Goal: Task Accomplishment & Management: Use online tool/utility

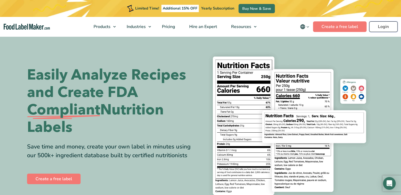
click at [387, 30] on link "Login" at bounding box center [383, 26] width 28 height 11
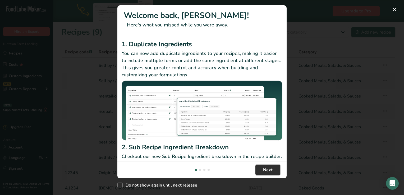
click at [268, 171] on span "Next" at bounding box center [268, 170] width 10 height 6
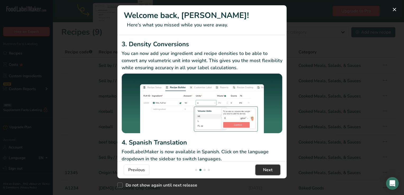
click at [268, 171] on span "Next" at bounding box center [268, 170] width 10 height 6
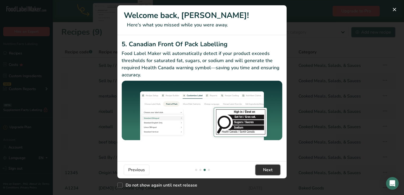
click at [268, 171] on span "Next" at bounding box center [268, 170] width 10 height 6
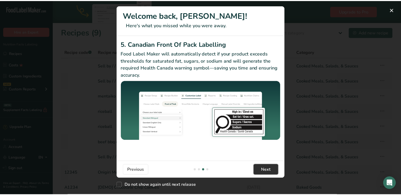
scroll to position [0, 508]
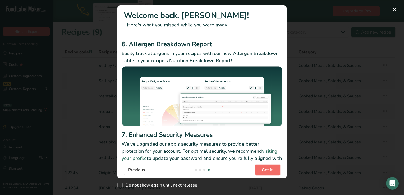
click at [268, 171] on span "Got it!" at bounding box center [268, 170] width 12 height 6
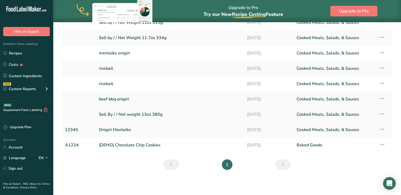
scroll to position [0, 0]
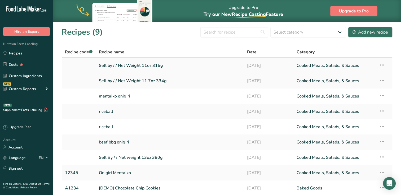
click at [126, 69] on link "Sell by / / Net Weight 11oz 315g" at bounding box center [170, 65] width 142 height 11
click at [109, 111] on link "riceball" at bounding box center [170, 111] width 142 height 11
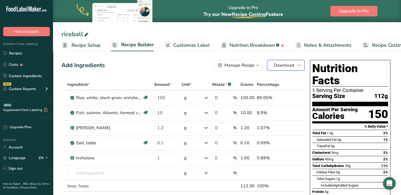
click at [285, 66] on span "Download" at bounding box center [283, 65] width 20 height 6
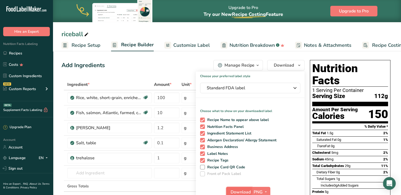
click at [241, 190] on span "Download" at bounding box center [240, 192] width 20 height 6
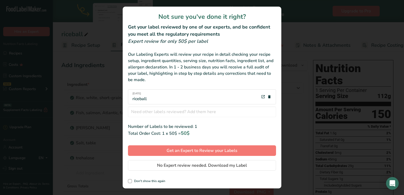
click at [216, 160] on div "Not sure you've done it right? Get your label reviewed by one of our experts, a…" at bounding box center [202, 98] width 159 height 182
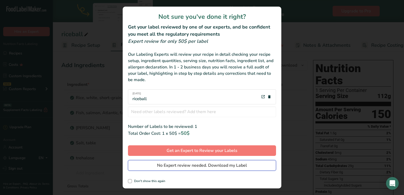
click at [215, 163] on span "No Expert review needed. Download my Label" at bounding box center [202, 166] width 90 height 6
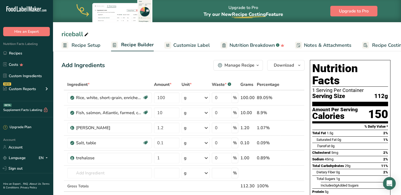
click at [79, 42] on span "Recipe Setup" at bounding box center [85, 45] width 29 height 7
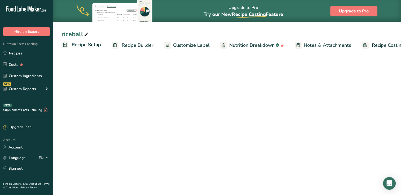
scroll to position [0, 2]
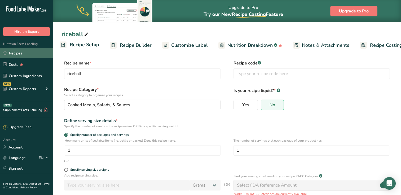
click at [22, 51] on link "Recipes" at bounding box center [26, 53] width 53 height 10
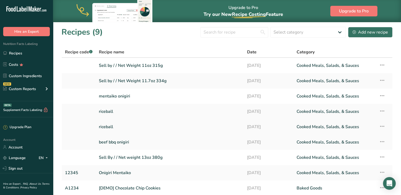
click at [110, 128] on link "riceball" at bounding box center [170, 127] width 142 height 11
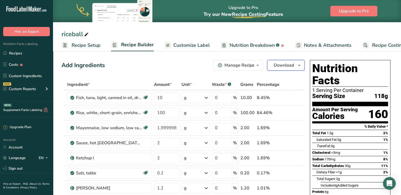
click at [284, 67] on span "Download" at bounding box center [283, 65] width 20 height 6
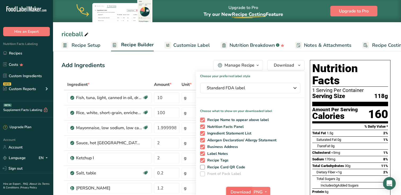
click at [241, 189] on span "Download" at bounding box center [240, 192] width 20 height 6
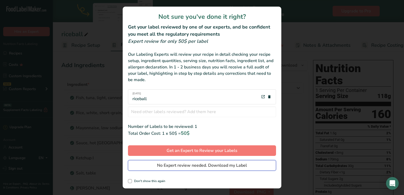
click at [215, 168] on span "No Expert review needed. Download my Label" at bounding box center [202, 166] width 90 height 6
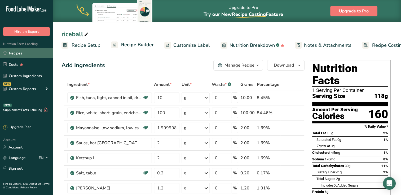
click at [32, 52] on link "Recipes" at bounding box center [26, 53] width 53 height 10
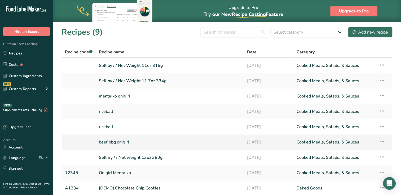
click at [120, 144] on link "beef bbq onigiri" at bounding box center [170, 142] width 142 height 11
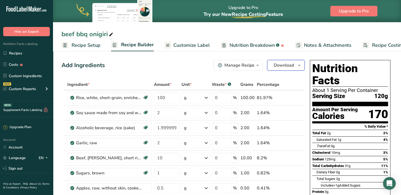
click at [278, 64] on span "Download" at bounding box center [283, 65] width 20 height 6
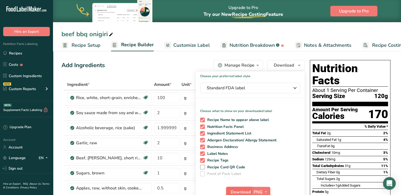
click at [241, 191] on span "Download" at bounding box center [240, 192] width 20 height 6
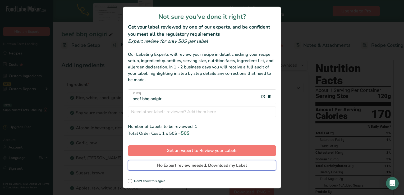
click at [195, 161] on button "No Expert review needed. Download my Label" at bounding box center [202, 165] width 148 height 11
